Goal: Information Seeking & Learning: Learn about a topic

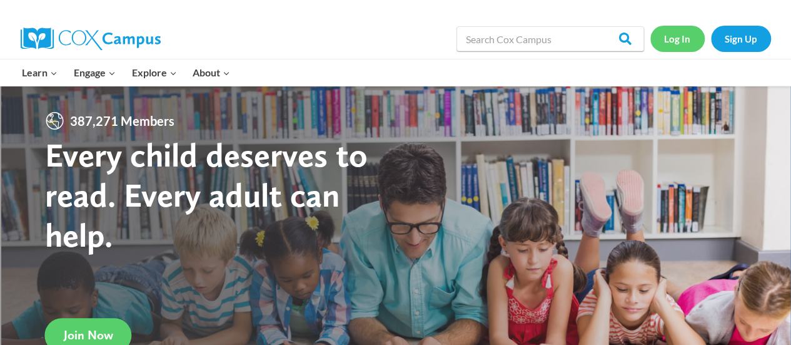
click at [689, 45] on link "Log In" at bounding box center [678, 39] width 54 height 26
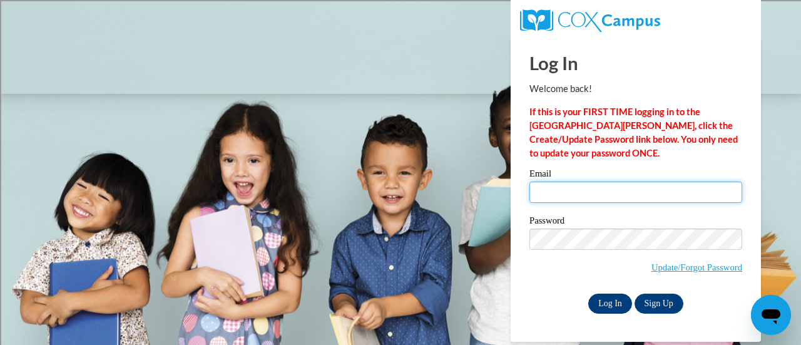
type input "[EMAIL_ADDRESS][DOMAIN_NAME]"
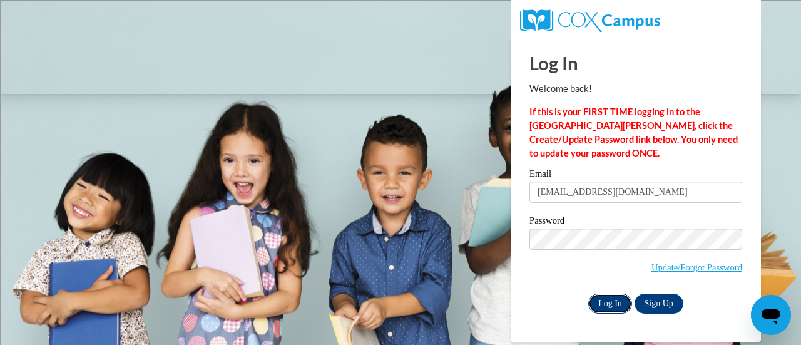
click at [621, 300] on input "Log In" at bounding box center [610, 303] width 44 height 20
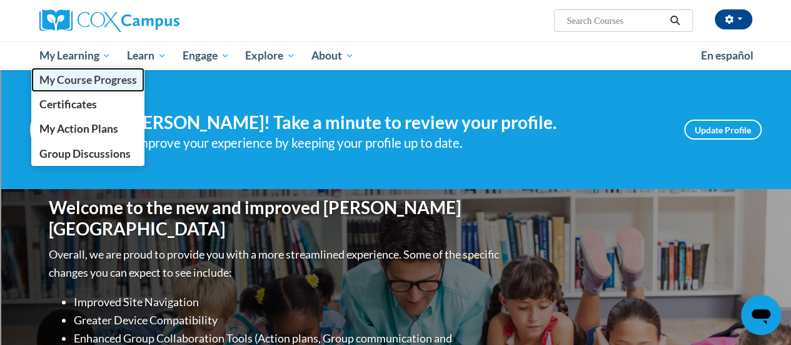
click at [88, 84] on span "My Course Progress" at bounding box center [88, 79] width 98 height 13
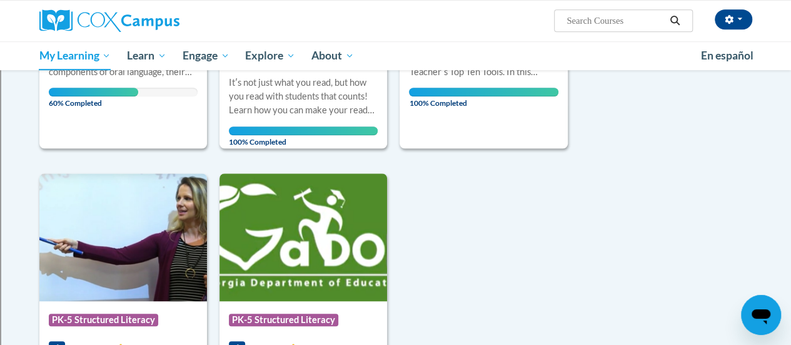
scroll to position [325, 0]
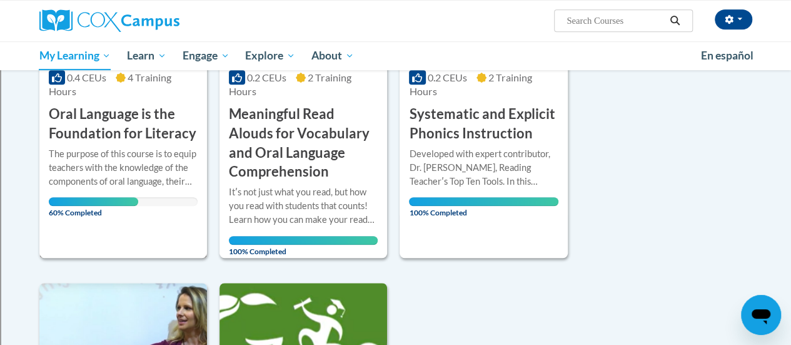
click at [118, 119] on h3 "Oral Language is the Foundation for Literacy" at bounding box center [123, 123] width 149 height 39
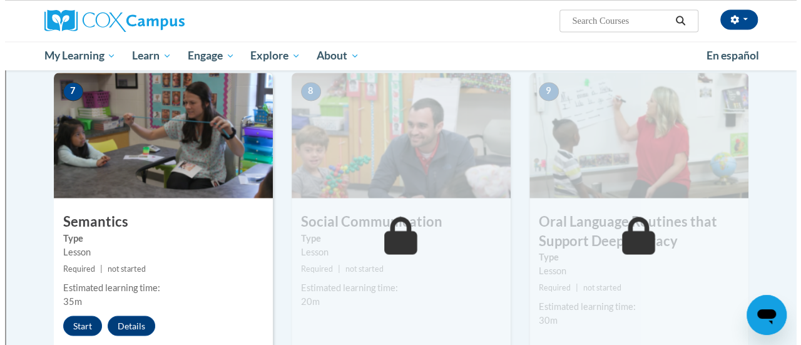
scroll to position [1006, 0]
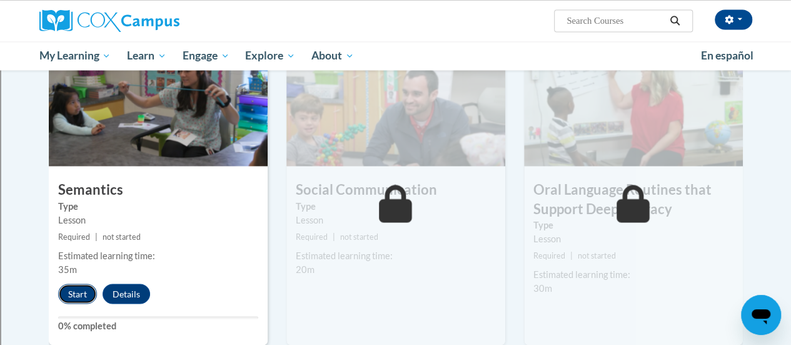
click at [79, 283] on button "Start" at bounding box center [77, 293] width 39 height 20
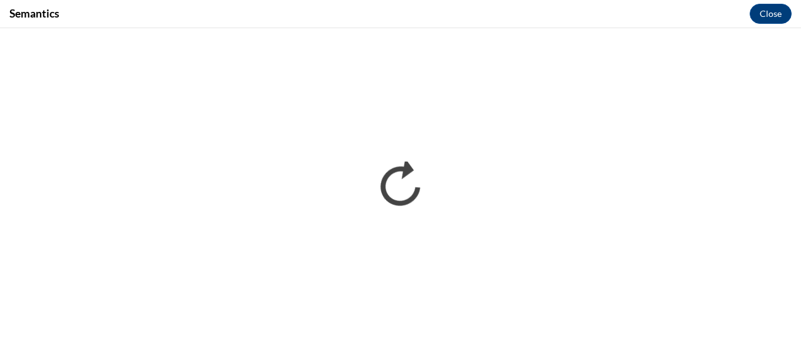
scroll to position [0, 0]
